Goal: Task Accomplishment & Management: Complete application form

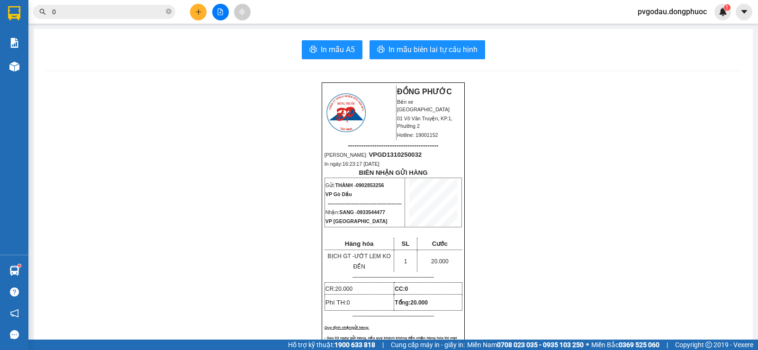
click at [169, 12] on icon "close-circle" at bounding box center [169, 12] width 6 height 6
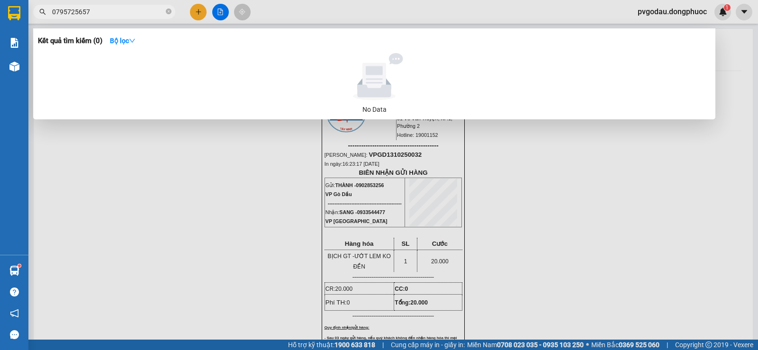
drag, startPoint x: 64, startPoint y: 12, endPoint x: 47, endPoint y: 10, distance: 16.7
click at [47, 10] on span "0795725657" at bounding box center [104, 12] width 142 height 14
type input "0975725657"
click at [167, 11] on icon "close-circle" at bounding box center [169, 12] width 6 height 6
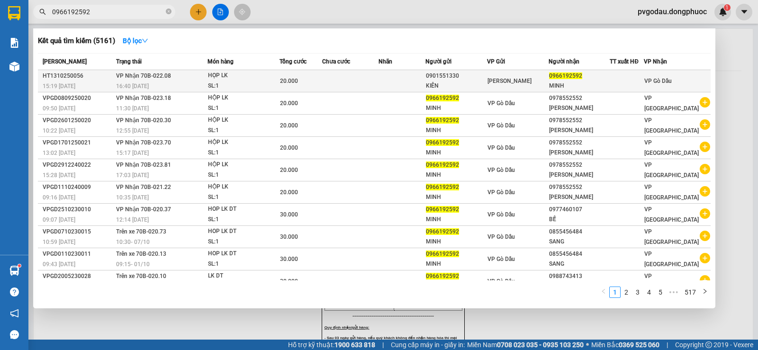
type input "0966192592"
click at [238, 78] on div "HỌP LK" at bounding box center [243, 76] width 71 height 10
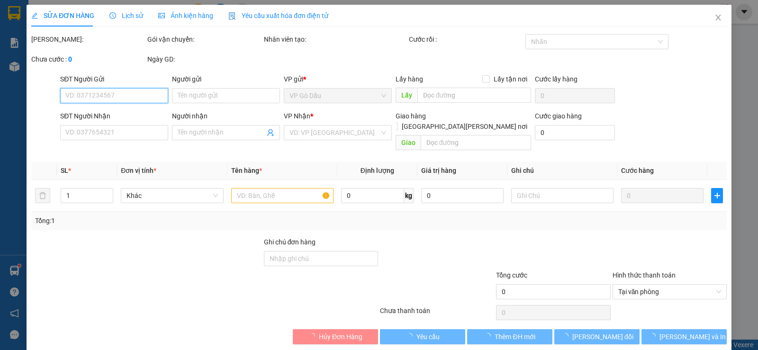
type input "0901551330"
type input "KIÊN"
type input "0966192592"
type input "MINH"
type input "20.000"
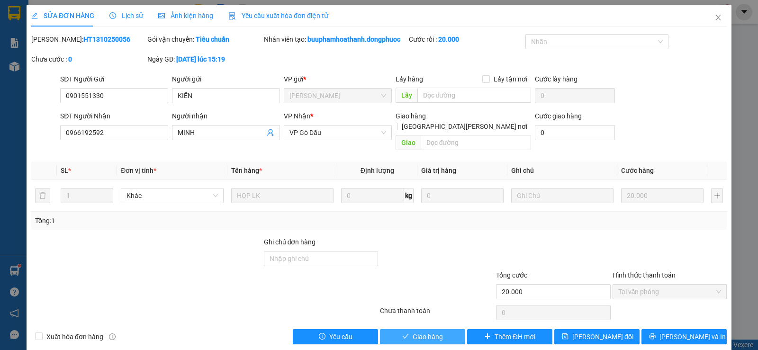
click at [417, 332] on span "Giao hàng" at bounding box center [428, 337] width 30 height 10
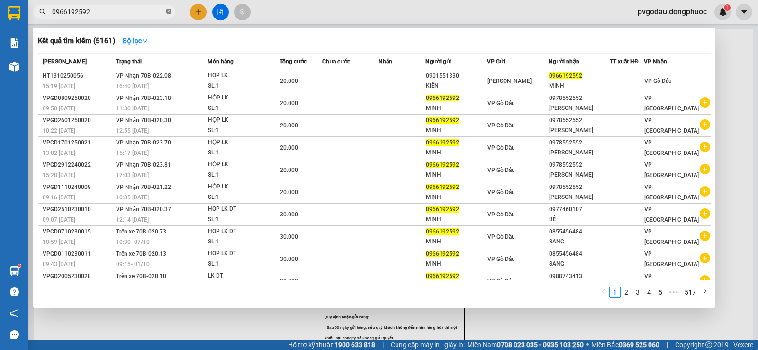
click at [169, 12] on icon "close-circle" at bounding box center [169, 12] width 6 height 6
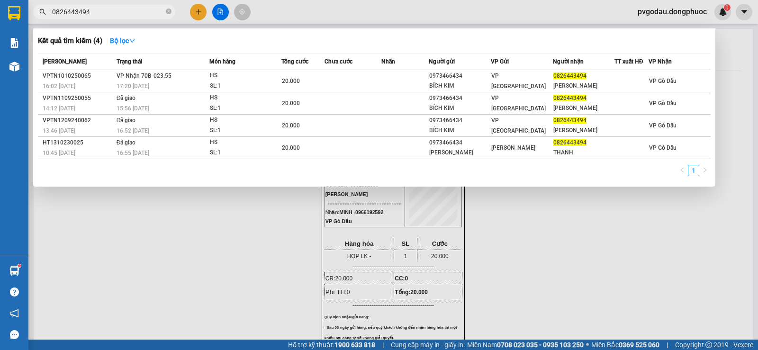
type input "0826443494"
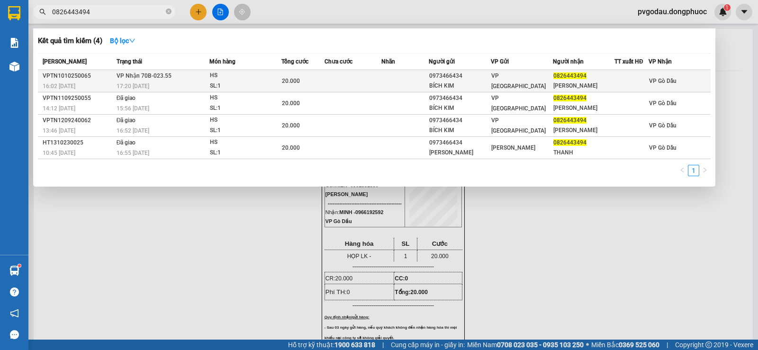
click at [380, 81] on td at bounding box center [353, 81] width 57 height 22
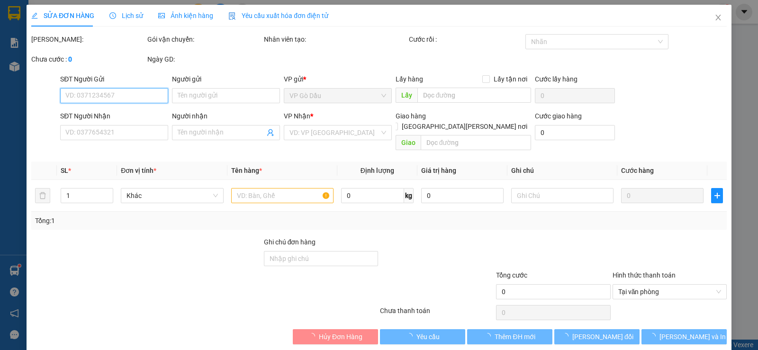
type input "0973466434"
type input "BÍCH KIM"
type input "0826443494"
type input "[PERSON_NAME]"
type input "20.000"
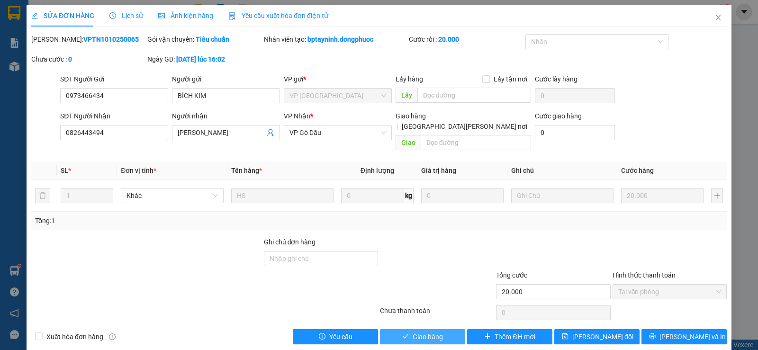
click at [426, 332] on span "Giao hàng" at bounding box center [428, 337] width 30 height 10
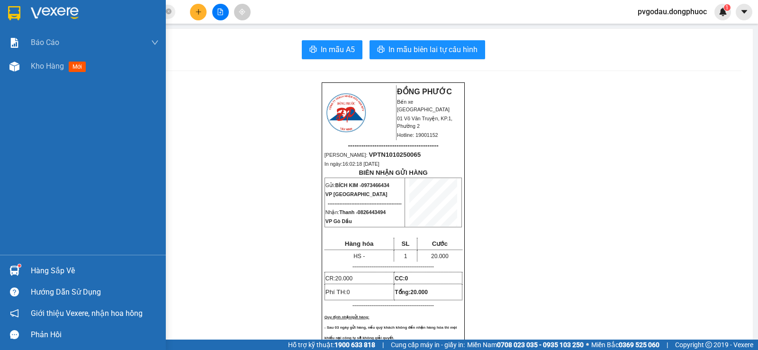
click at [52, 275] on div "Hàng sắp về" at bounding box center [95, 271] width 128 height 14
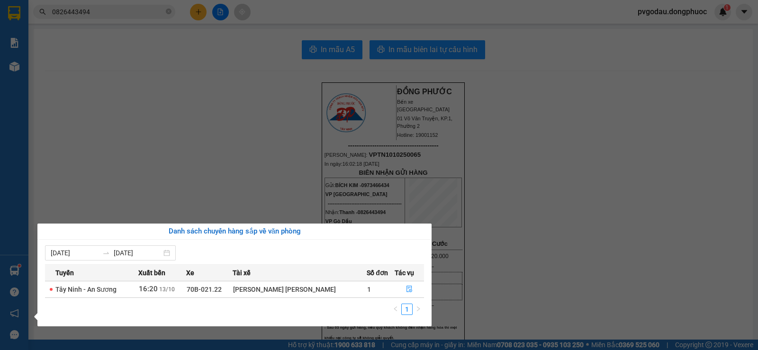
click at [153, 185] on section "Kết quả [PERSON_NAME] ( 4 ) Bộ lọc Mã ĐH Trạng thái Món hàng Tổng [PERSON_NAME]…" at bounding box center [379, 175] width 758 height 350
